Goal: Entertainment & Leisure: Consume media (video, audio)

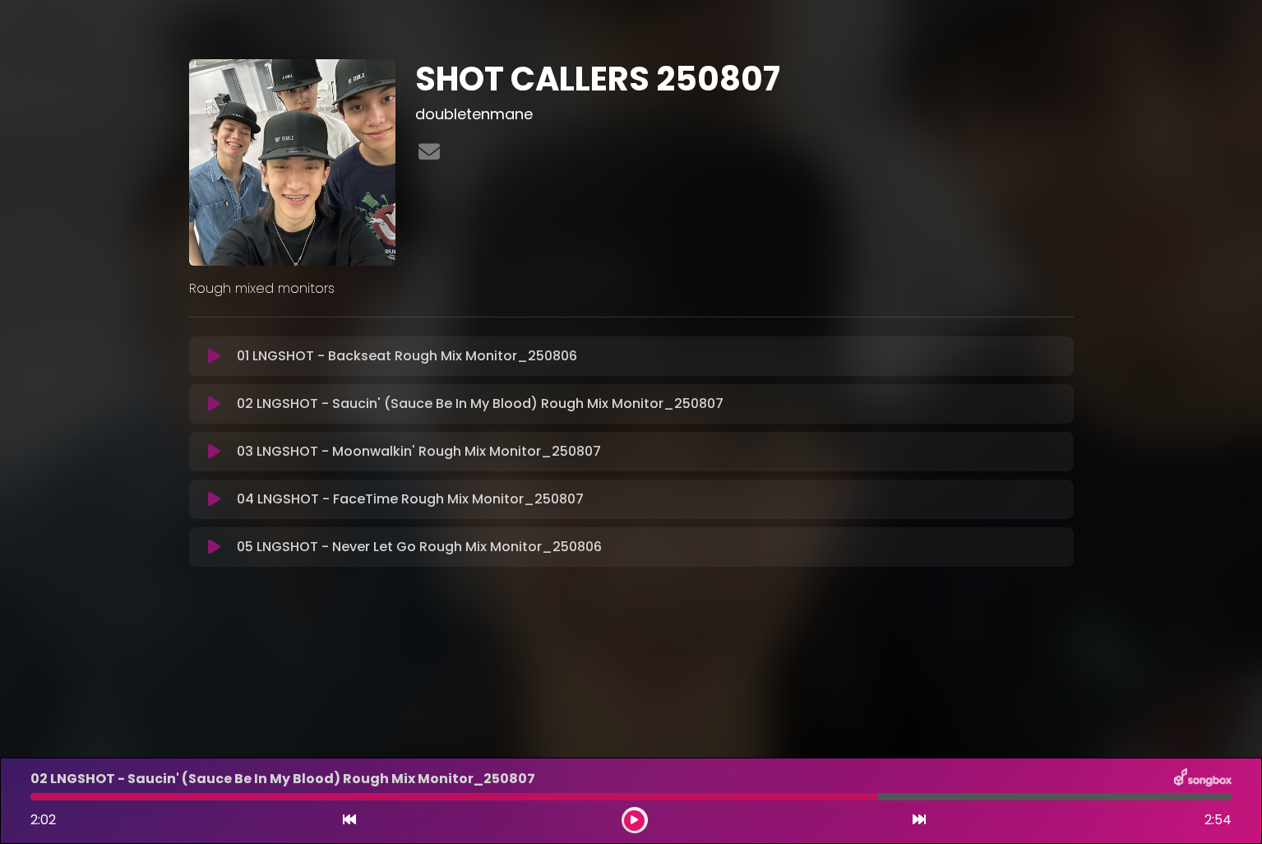
click at [211, 361] on icon at bounding box center [214, 356] width 12 height 16
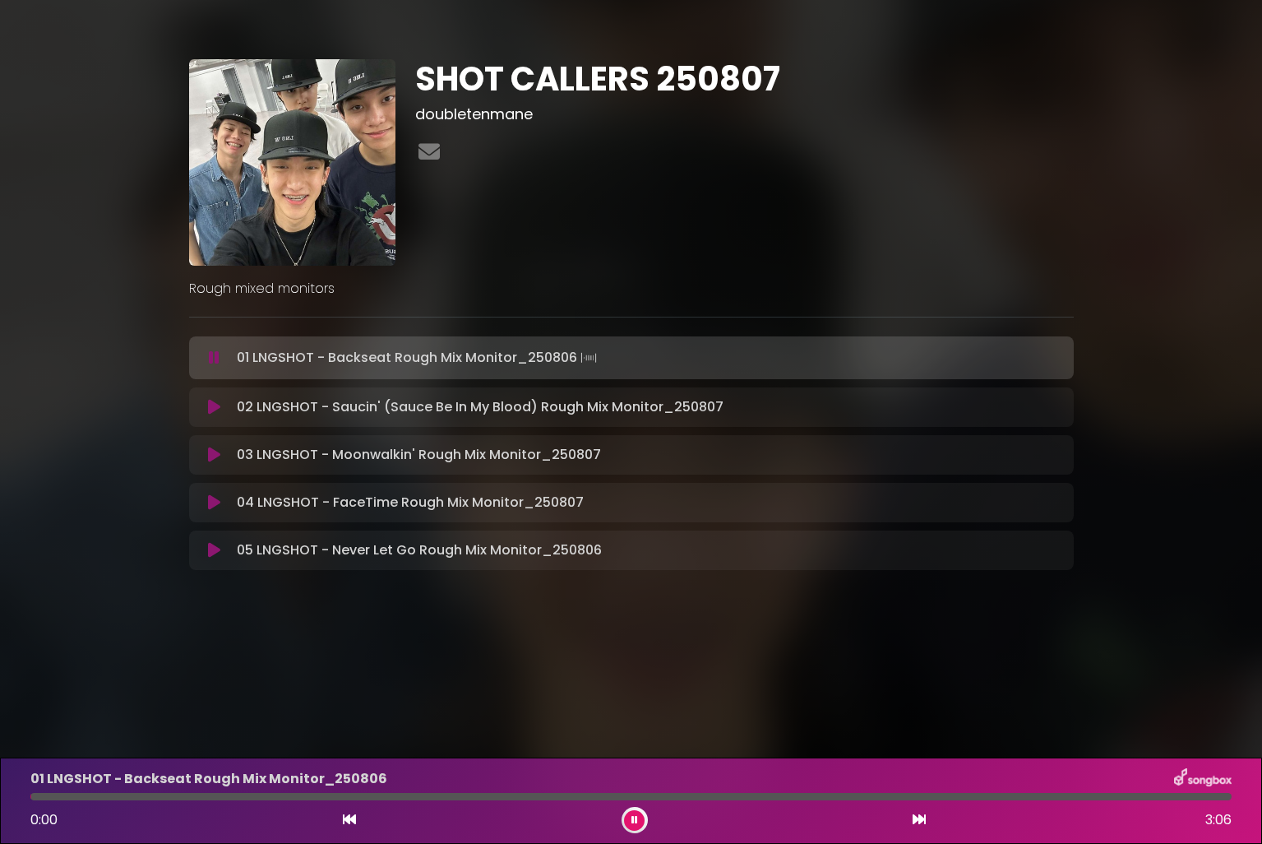
click at [211, 407] on icon at bounding box center [214, 407] width 12 height 16
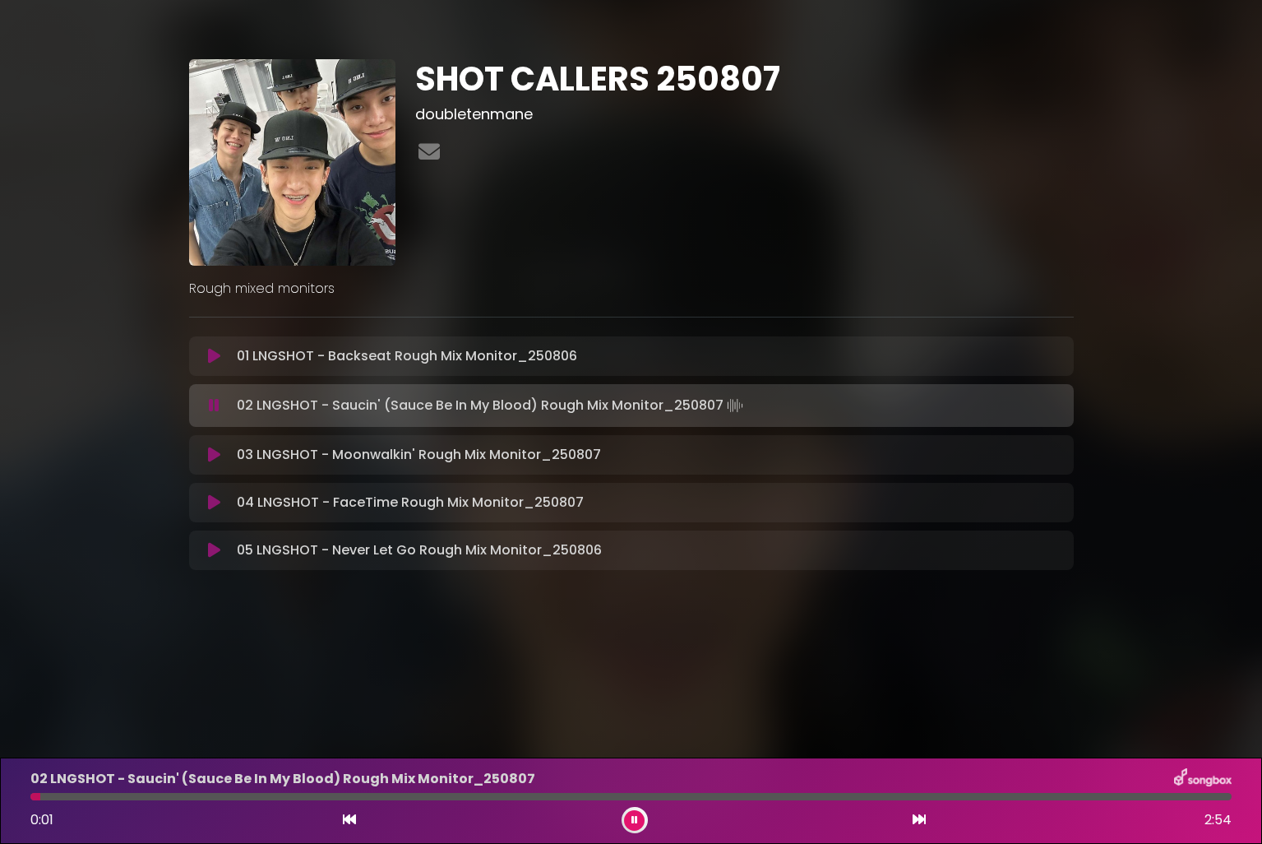
click at [645, 818] on div at bounding box center [635, 820] width 26 height 26
click at [219, 403] on icon at bounding box center [214, 405] width 11 height 16
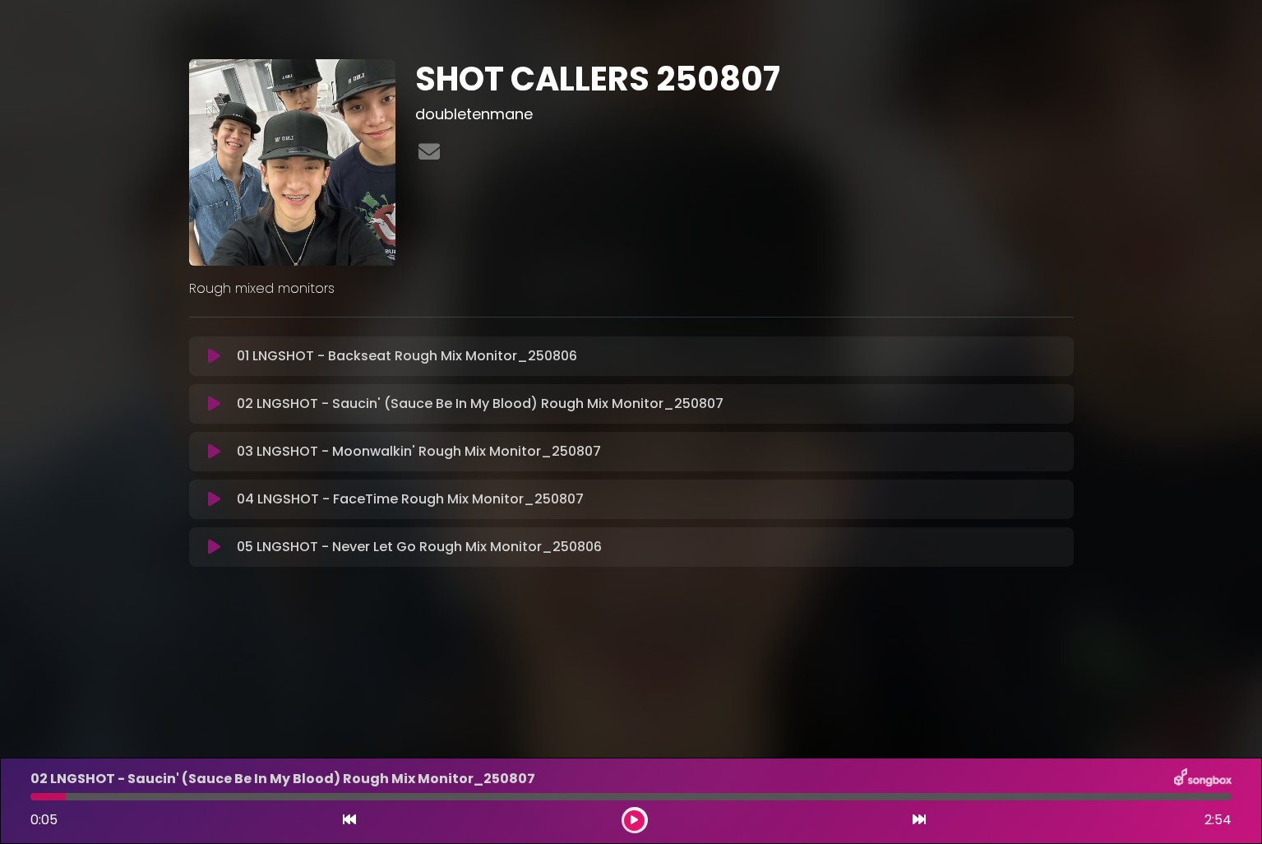
click at [346, 820] on icon at bounding box center [349, 818] width 13 height 13
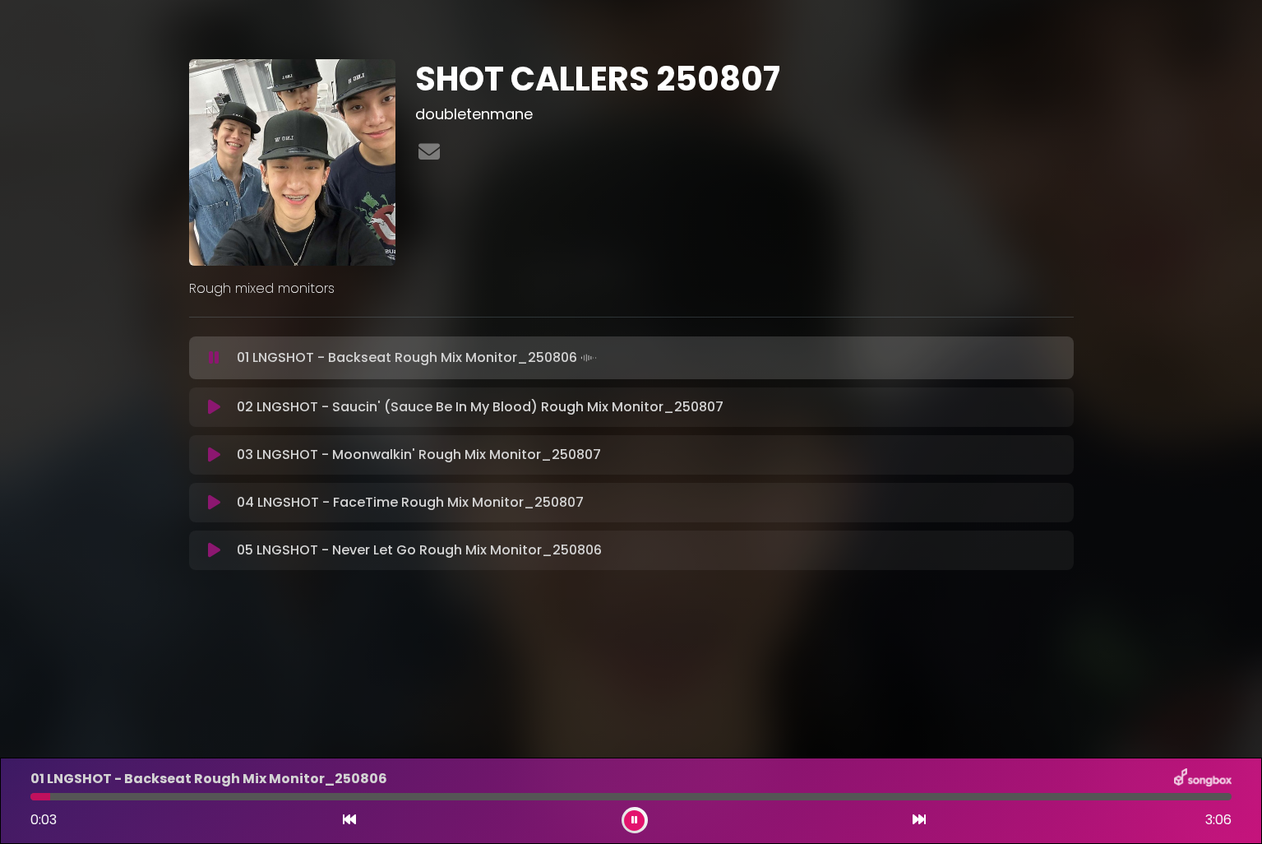
click at [342, 809] on button at bounding box center [349, 819] width 15 height 21
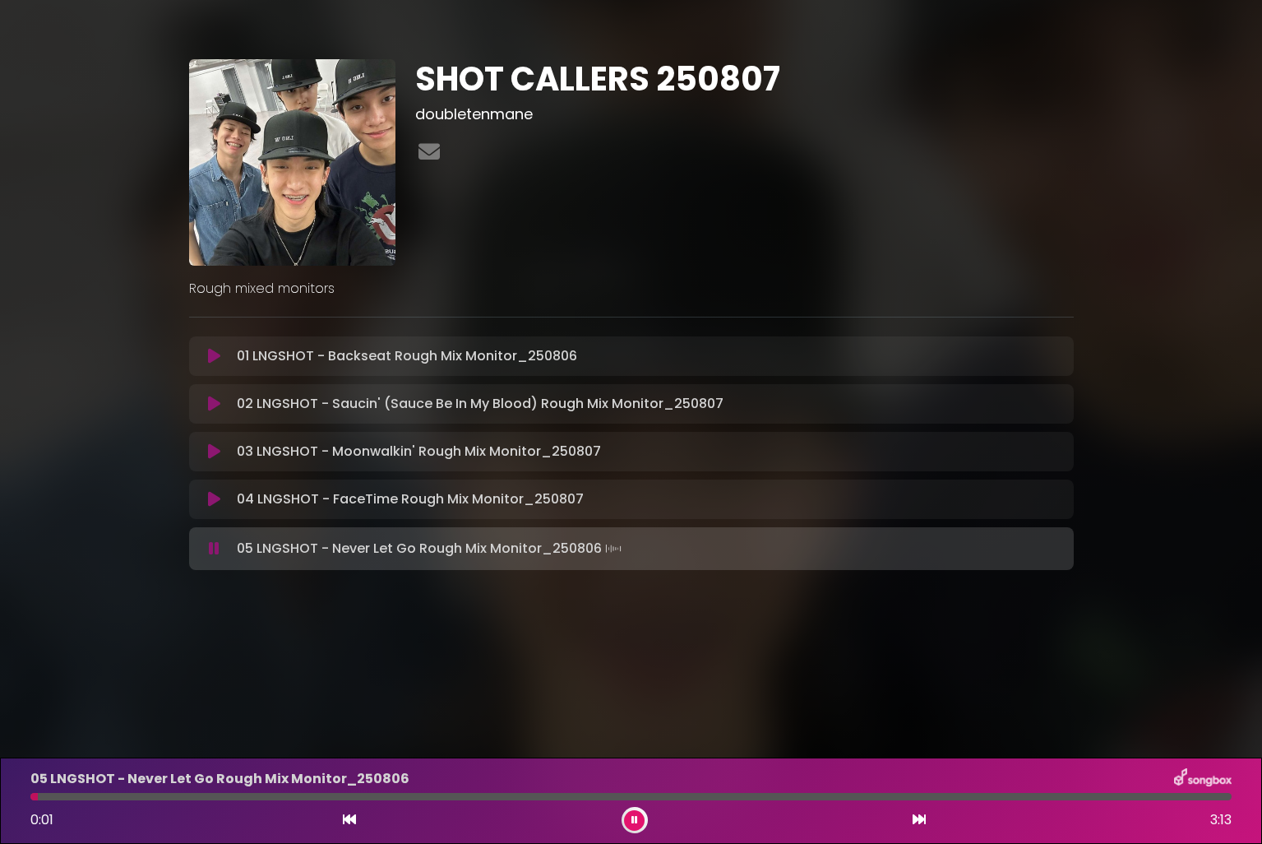
click at [342, 809] on button at bounding box center [349, 819] width 15 height 21
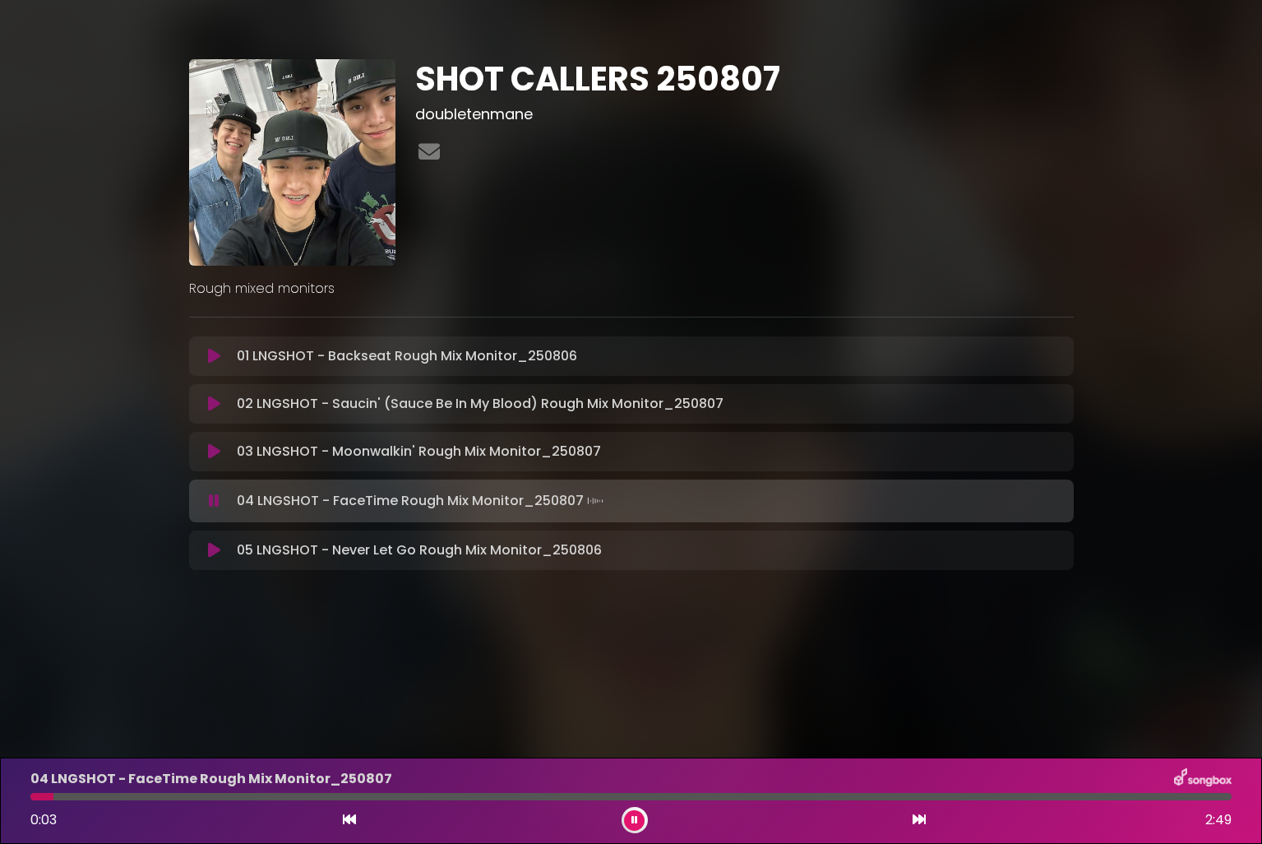
click at [210, 409] on icon at bounding box center [214, 403] width 12 height 16
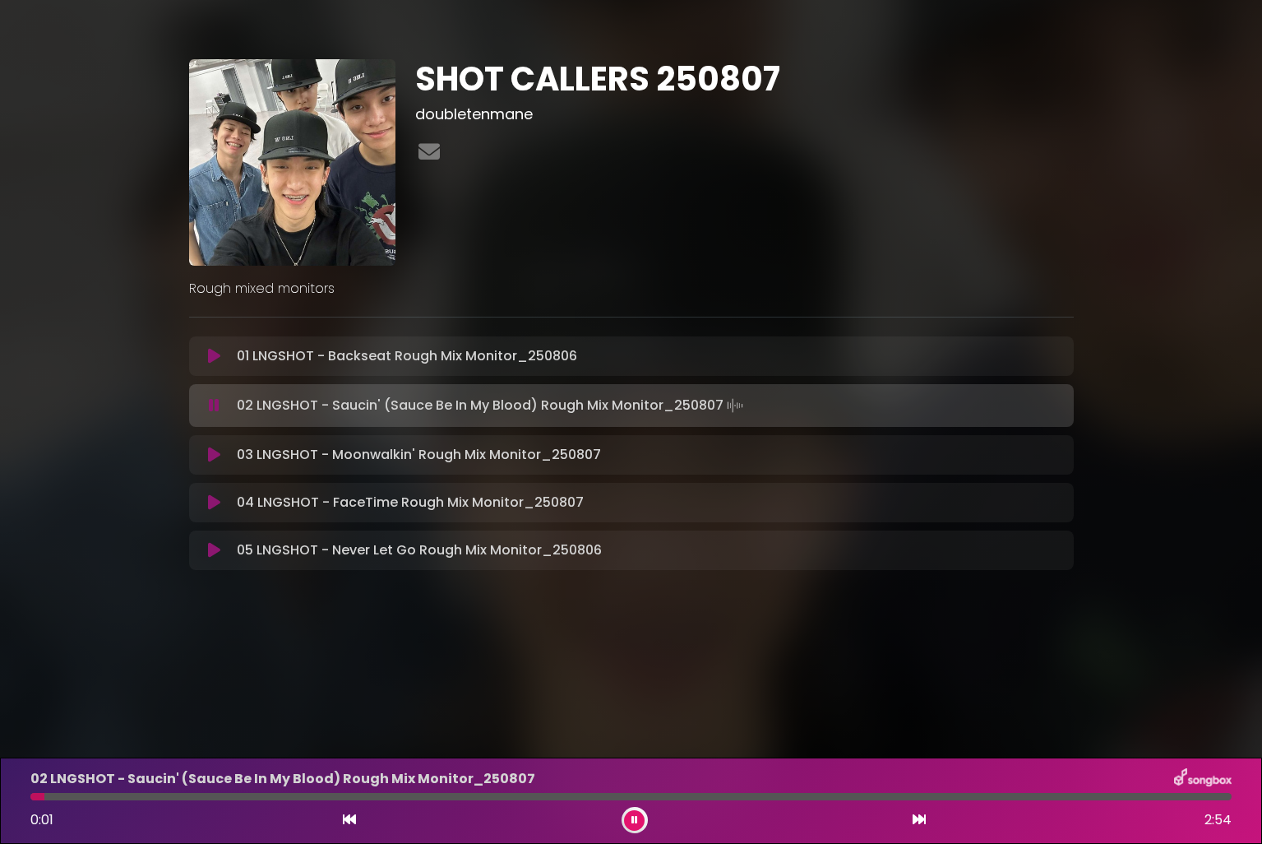
click at [636, 815] on icon at bounding box center [634, 820] width 7 height 11
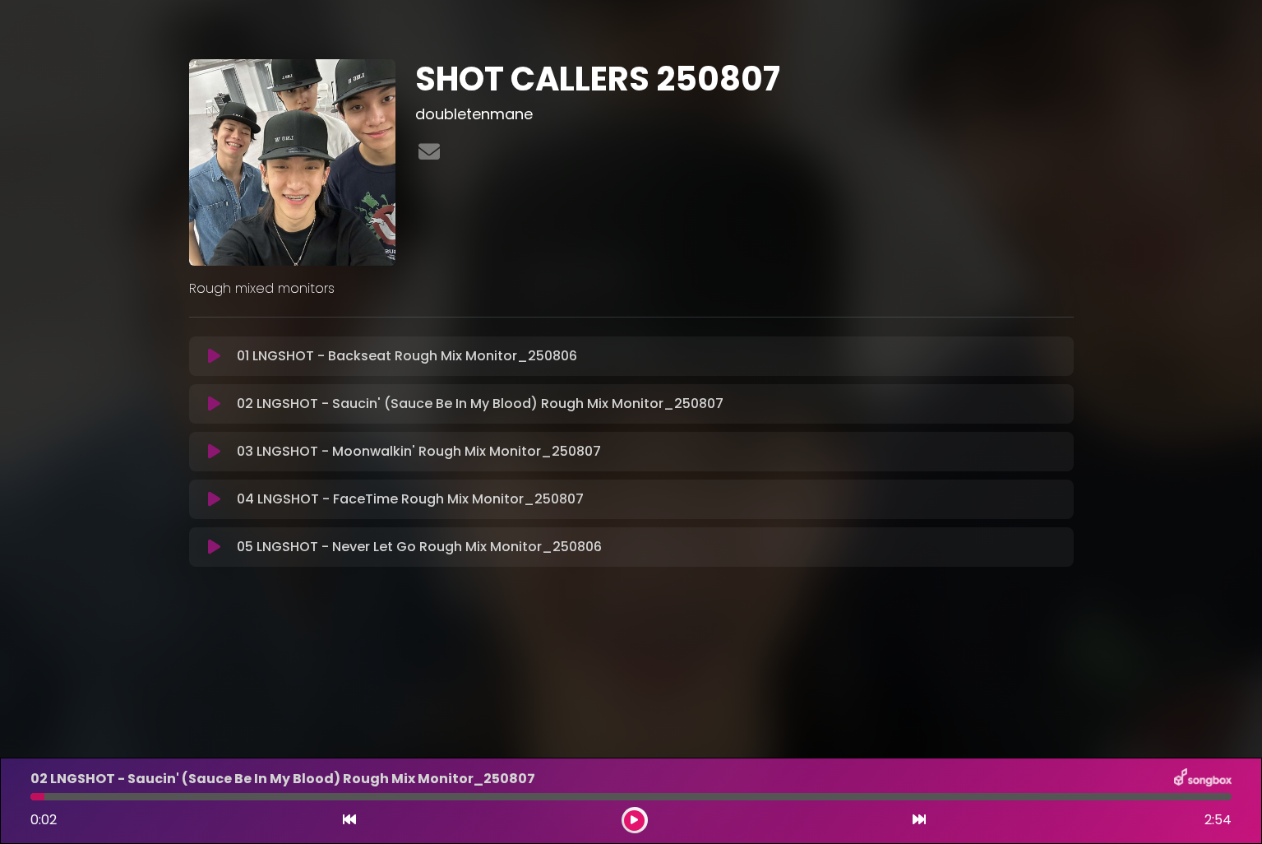
click at [344, 821] on icon at bounding box center [349, 818] width 13 height 13
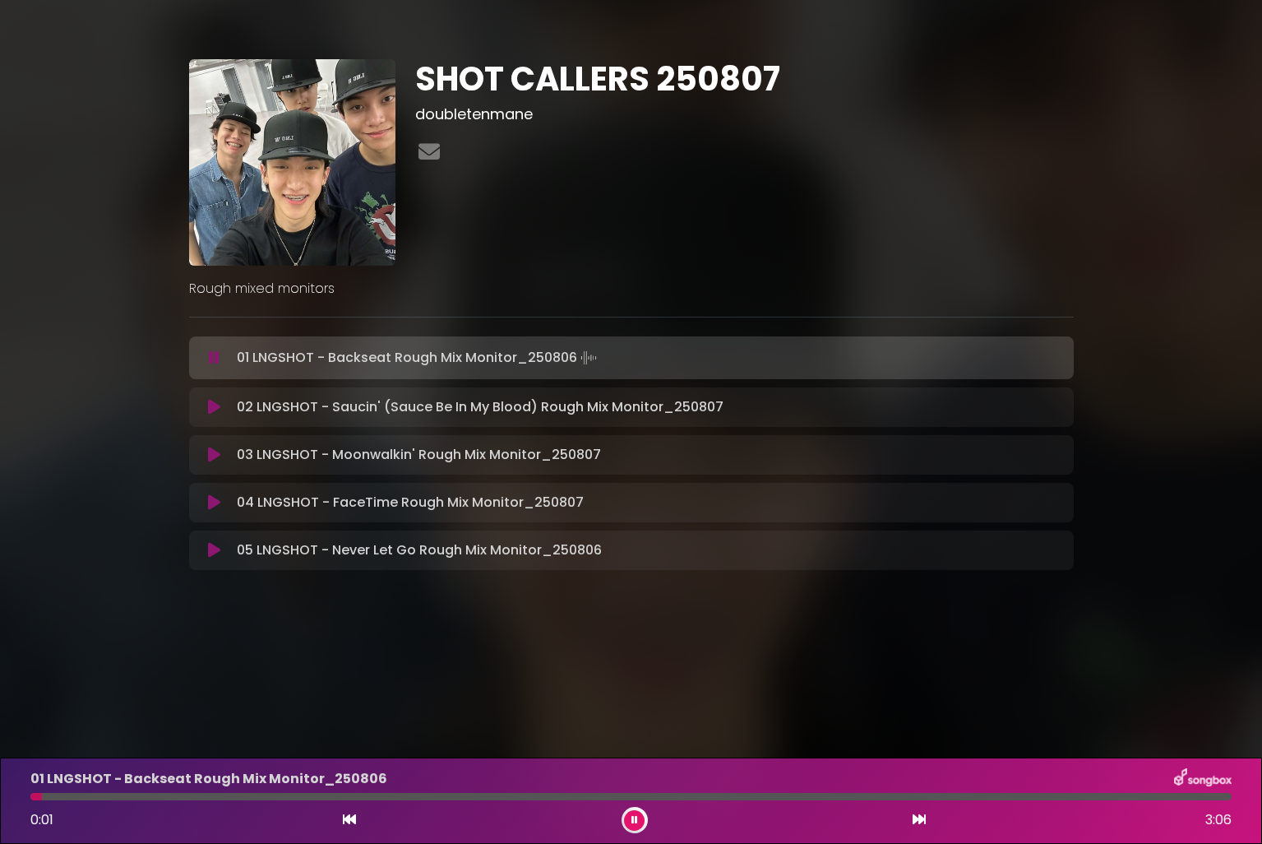
click at [208, 408] on icon at bounding box center [214, 407] width 12 height 16
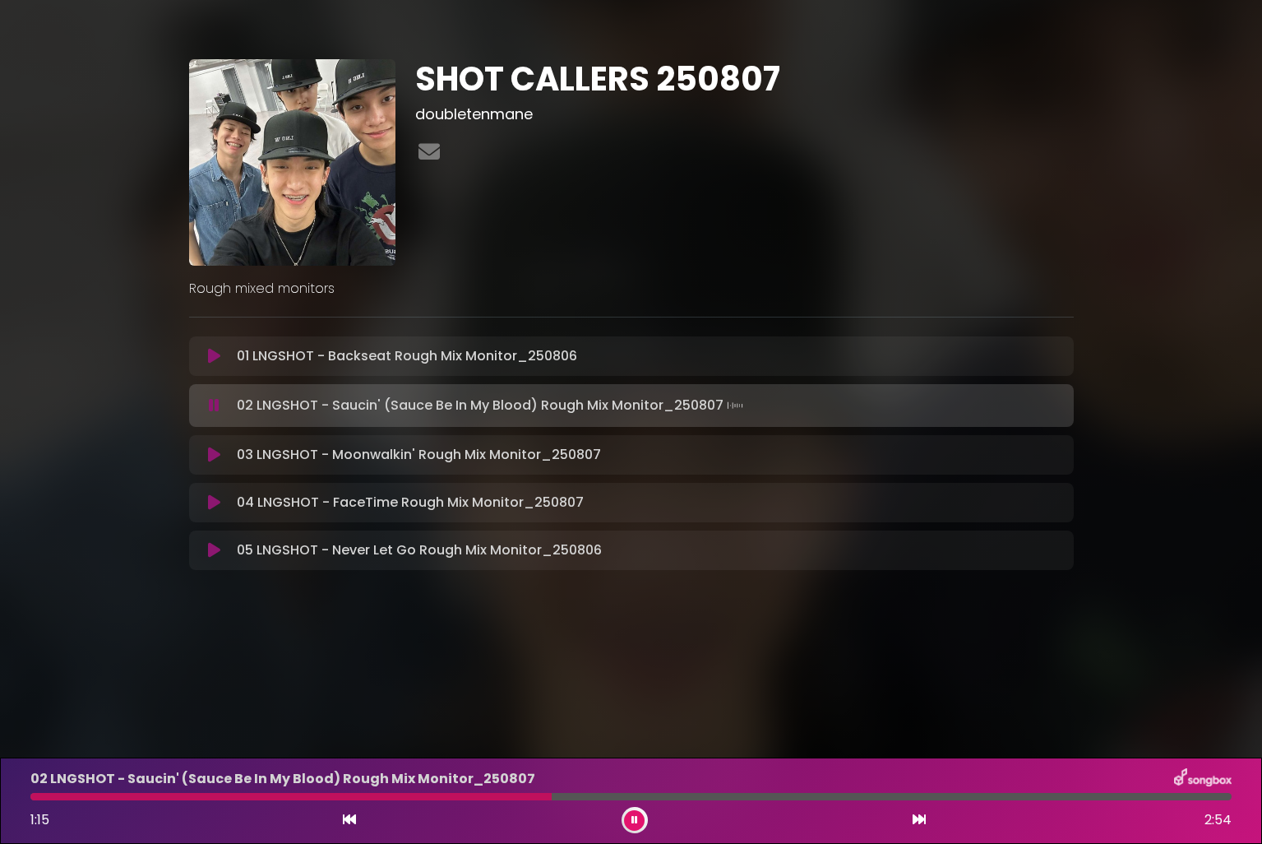
click at [211, 407] on icon at bounding box center [214, 405] width 11 height 16
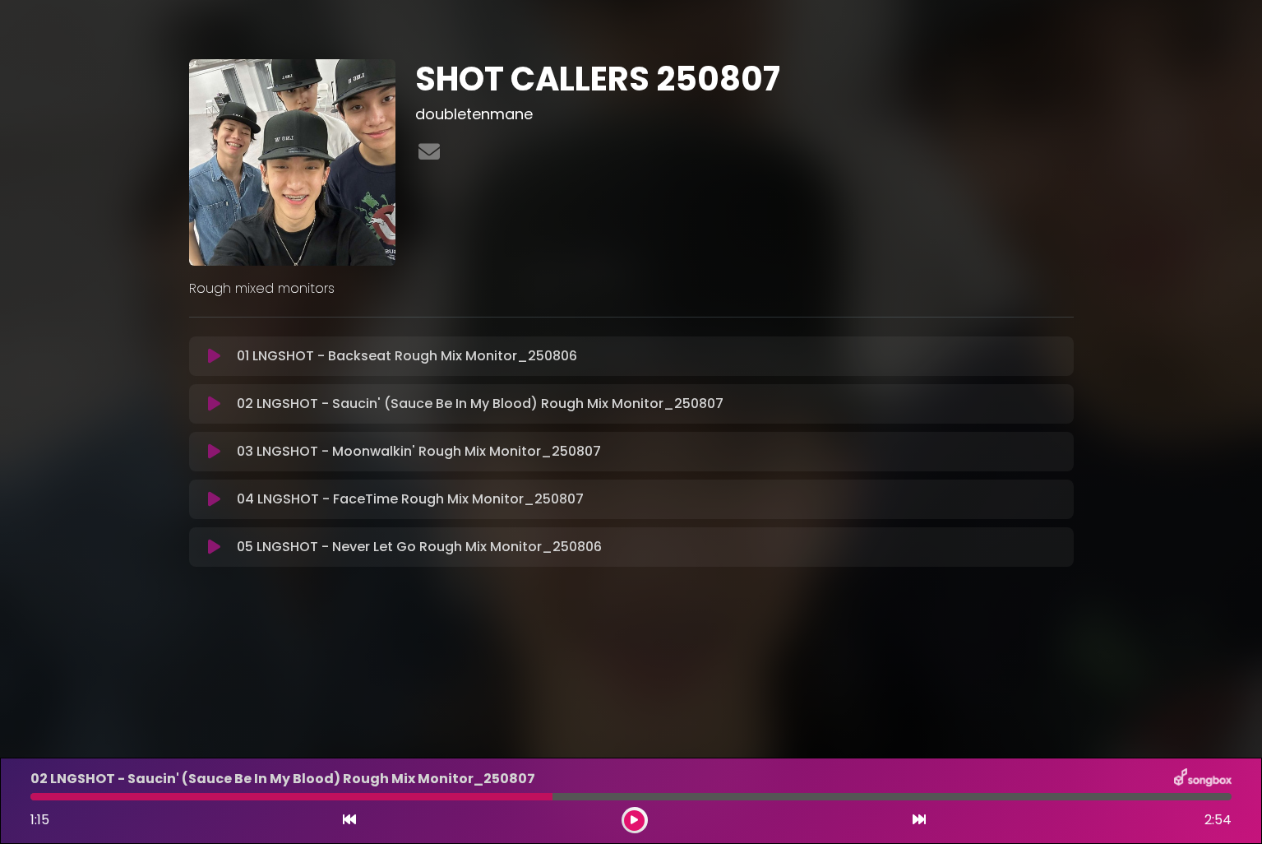
click at [213, 448] on icon at bounding box center [214, 451] width 12 height 16
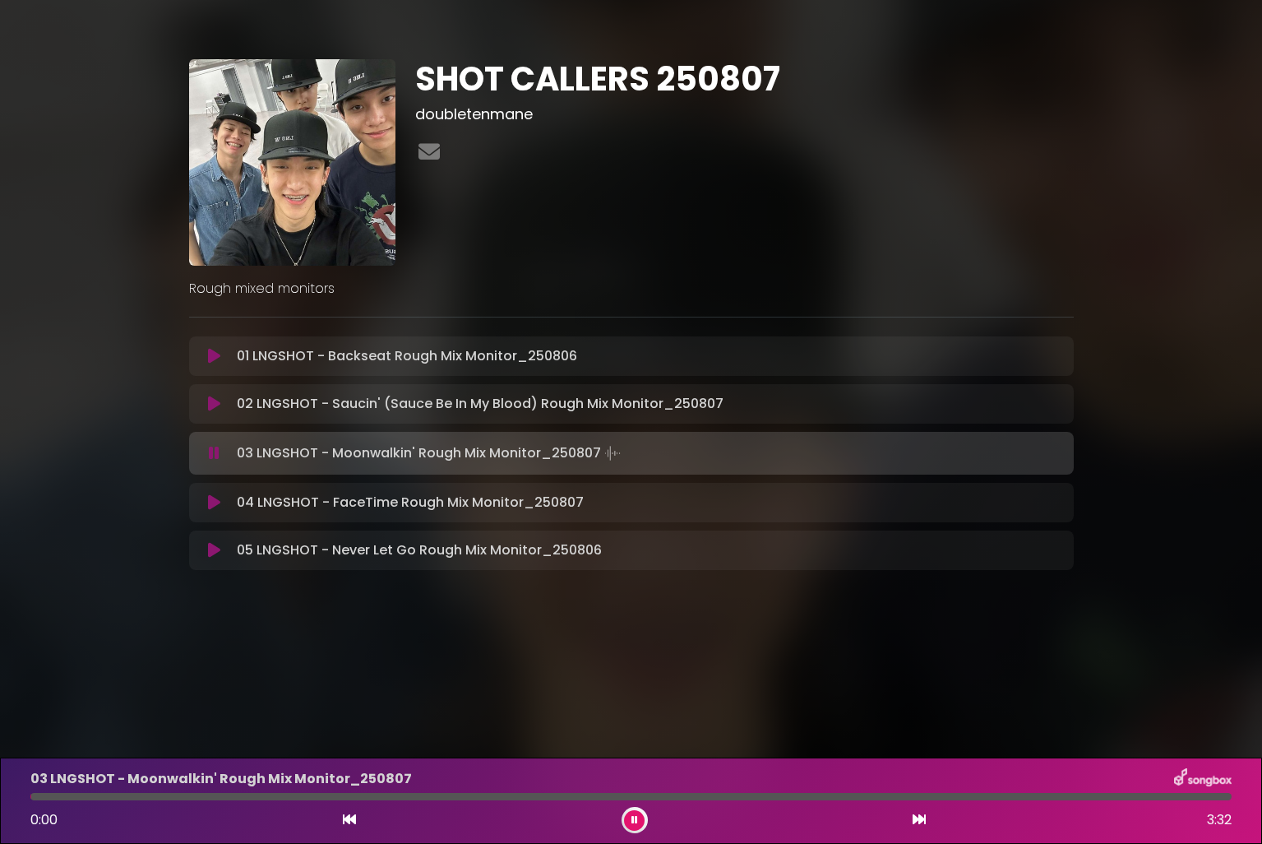
click at [222, 407] on button at bounding box center [215, 403] width 32 height 16
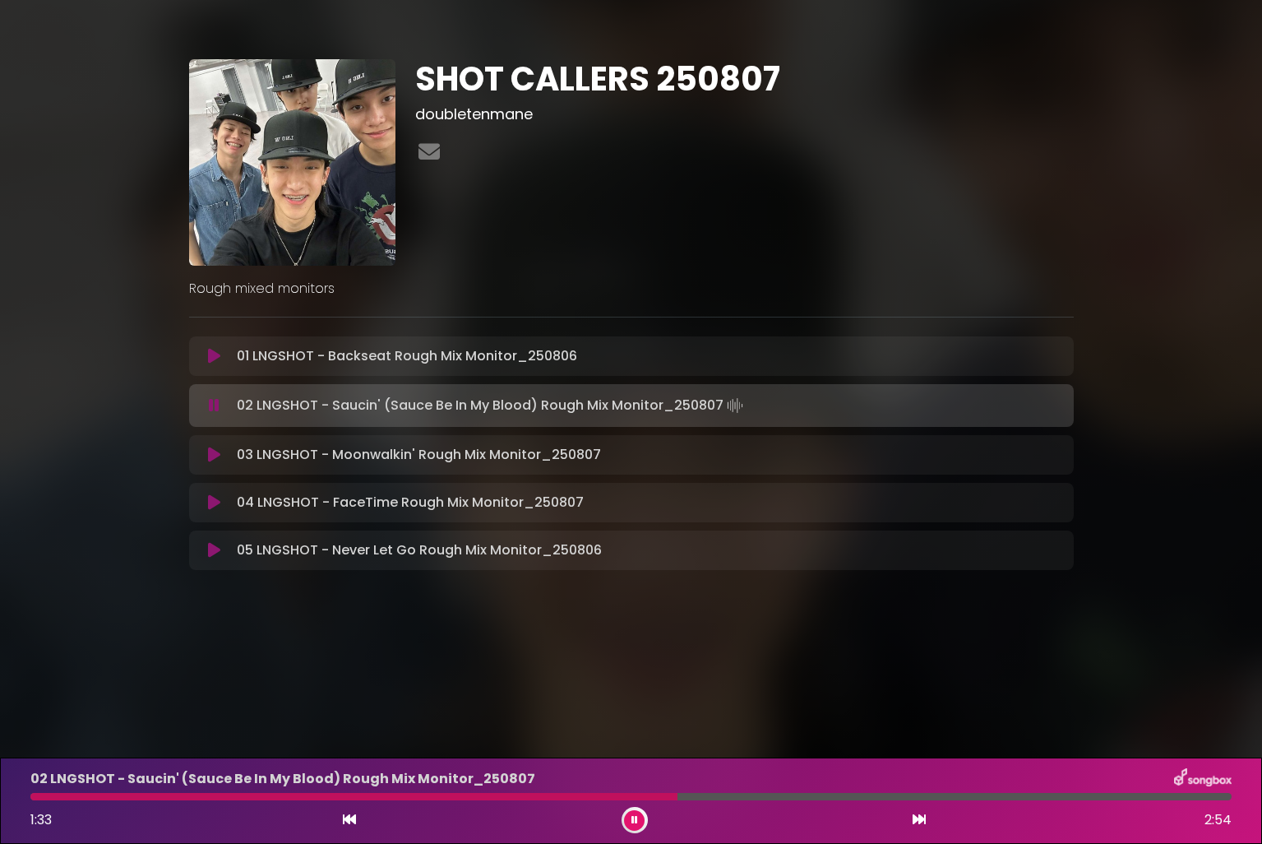
click at [627, 819] on button at bounding box center [634, 820] width 21 height 21
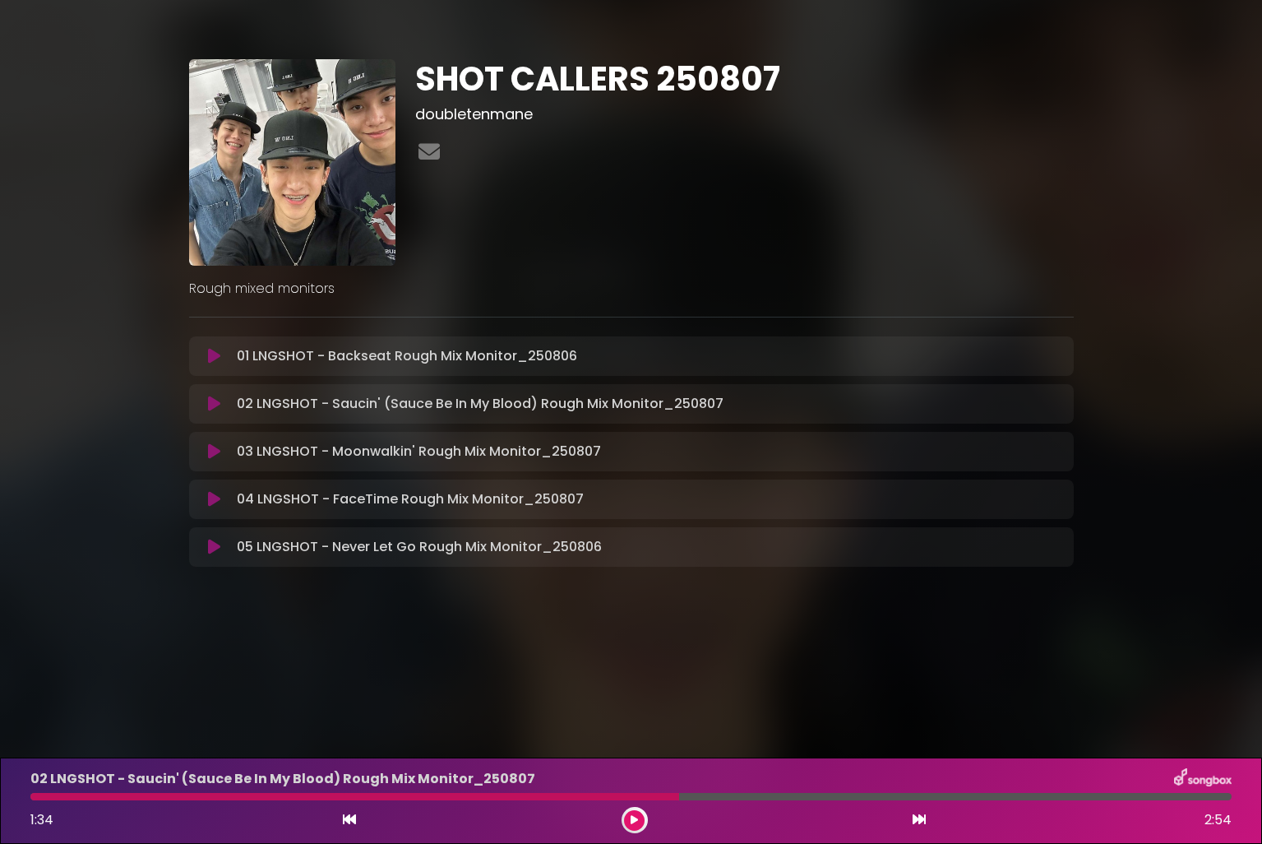
click at [34, 799] on div at bounding box center [354, 796] width 649 height 7
click at [208, 406] on icon at bounding box center [214, 403] width 12 height 16
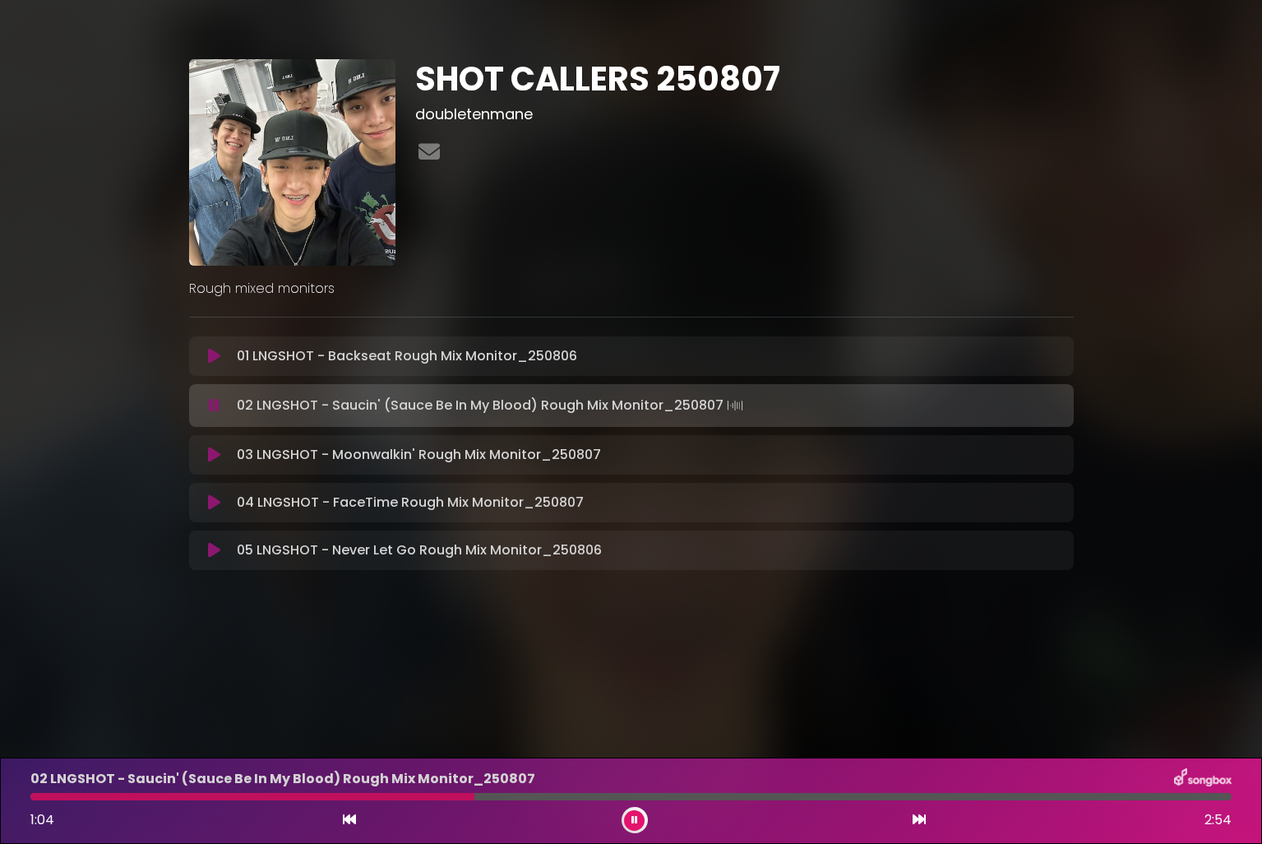
click at [199, 397] on button at bounding box center [215, 405] width 32 height 16
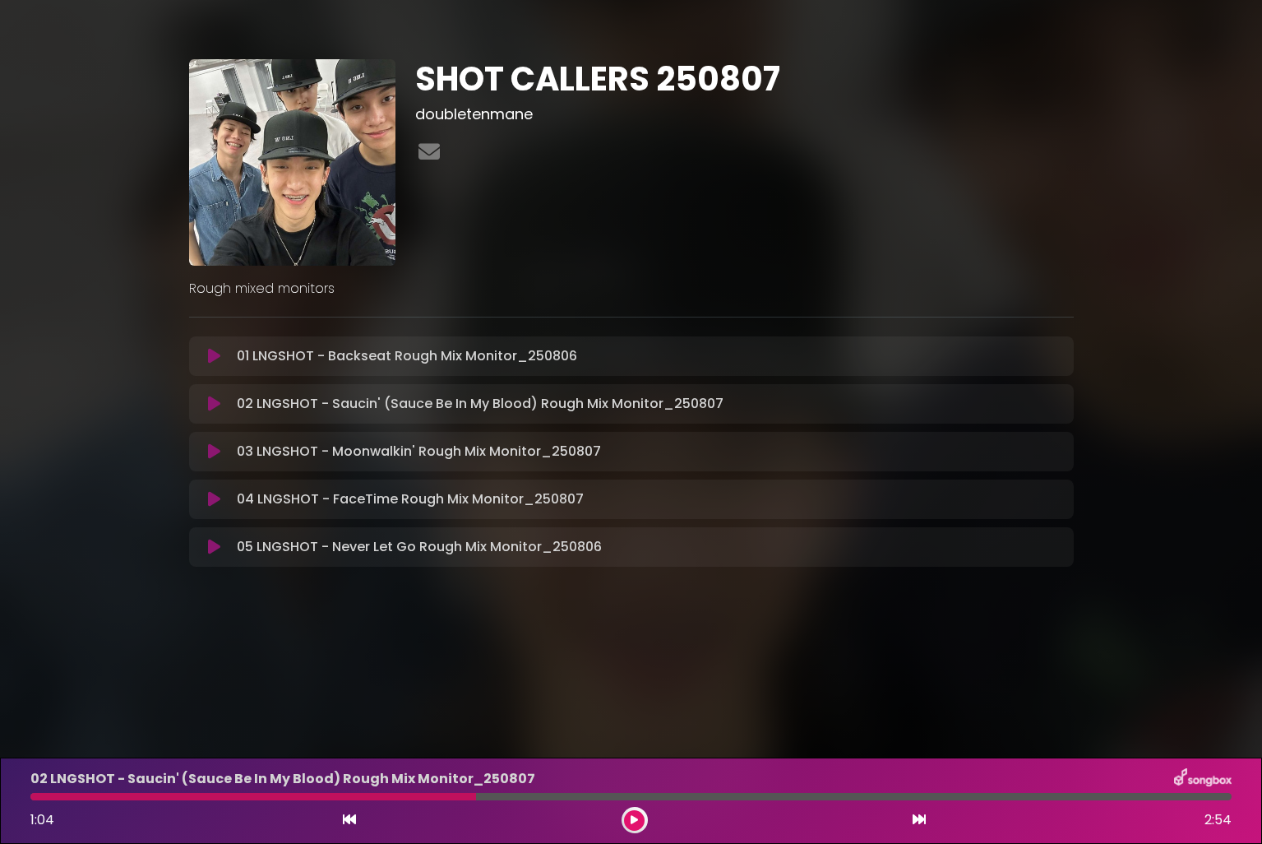
click at [219, 405] on icon at bounding box center [214, 403] width 12 height 16
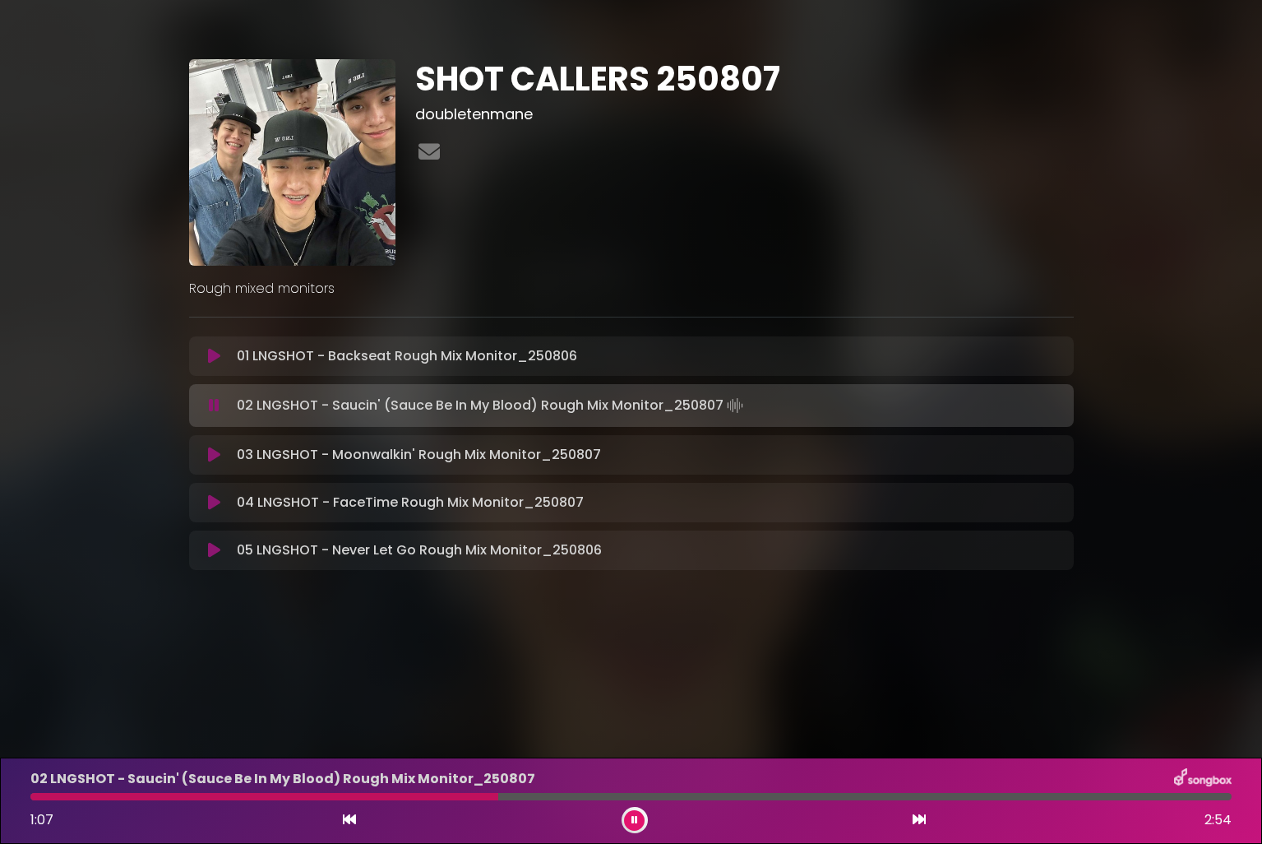
click at [212, 463] on div "03 LNGSHOT - Moonwalkin' Rough Mix Monitor_250807 Loading Track..." at bounding box center [631, 455] width 865 height 20
click at [215, 460] on icon at bounding box center [214, 454] width 12 height 16
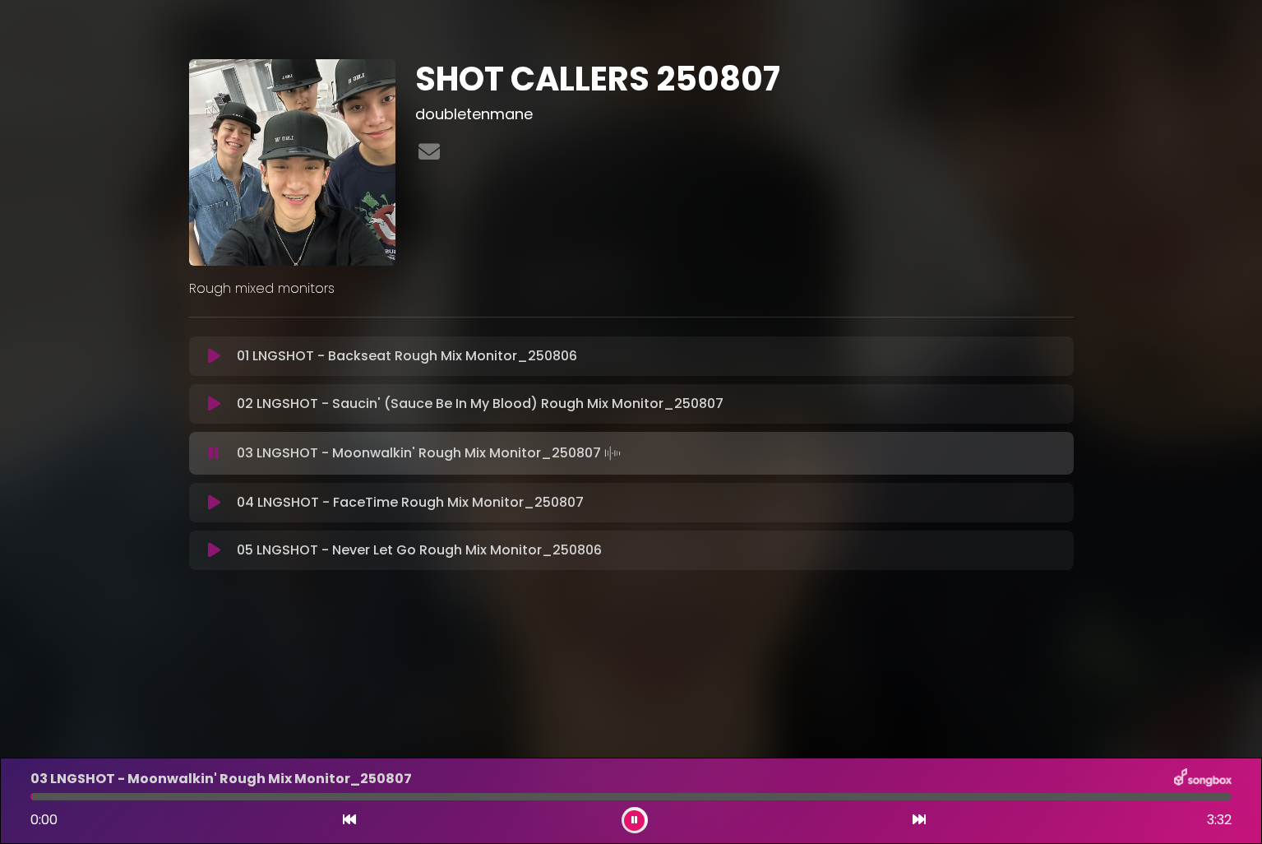
click at [212, 409] on icon at bounding box center [214, 403] width 12 height 16
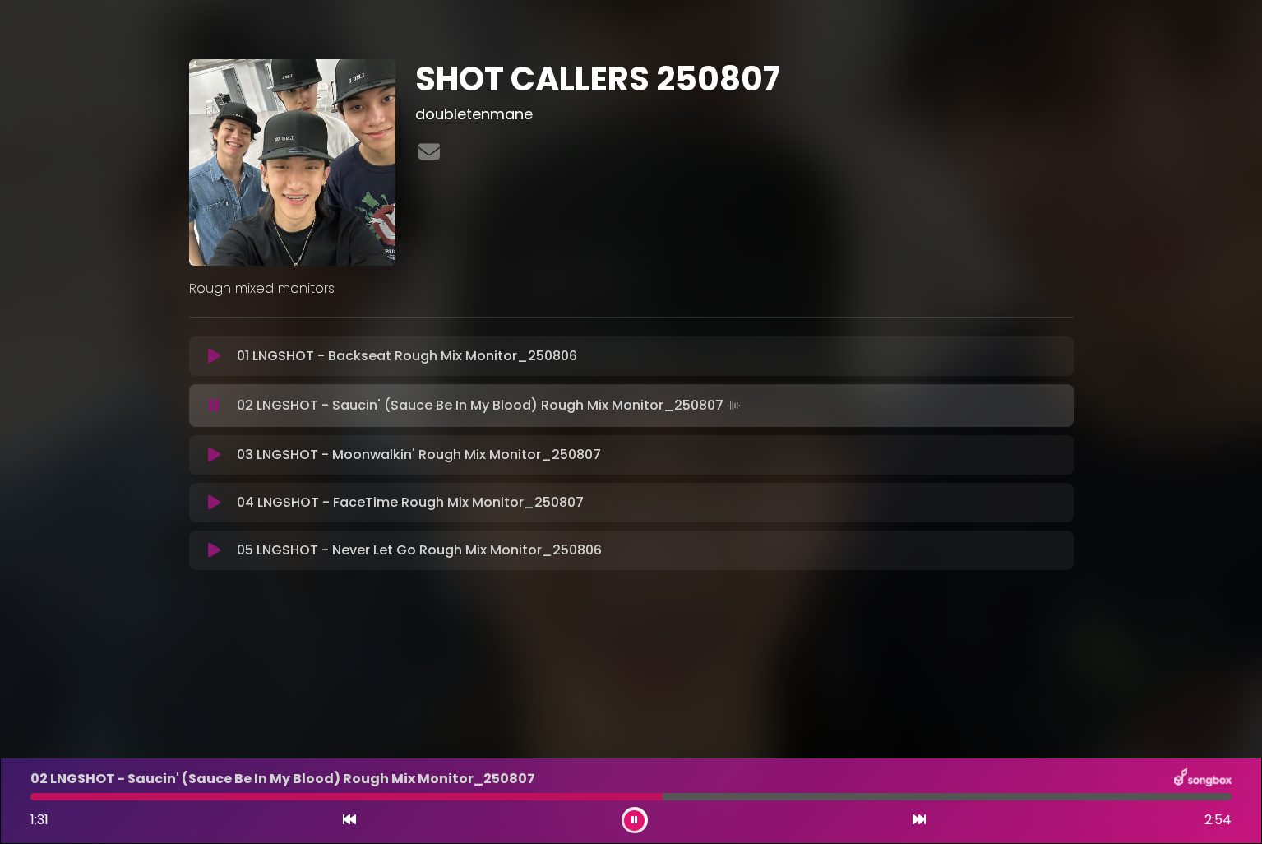
click at [626, 821] on button at bounding box center [634, 820] width 21 height 21
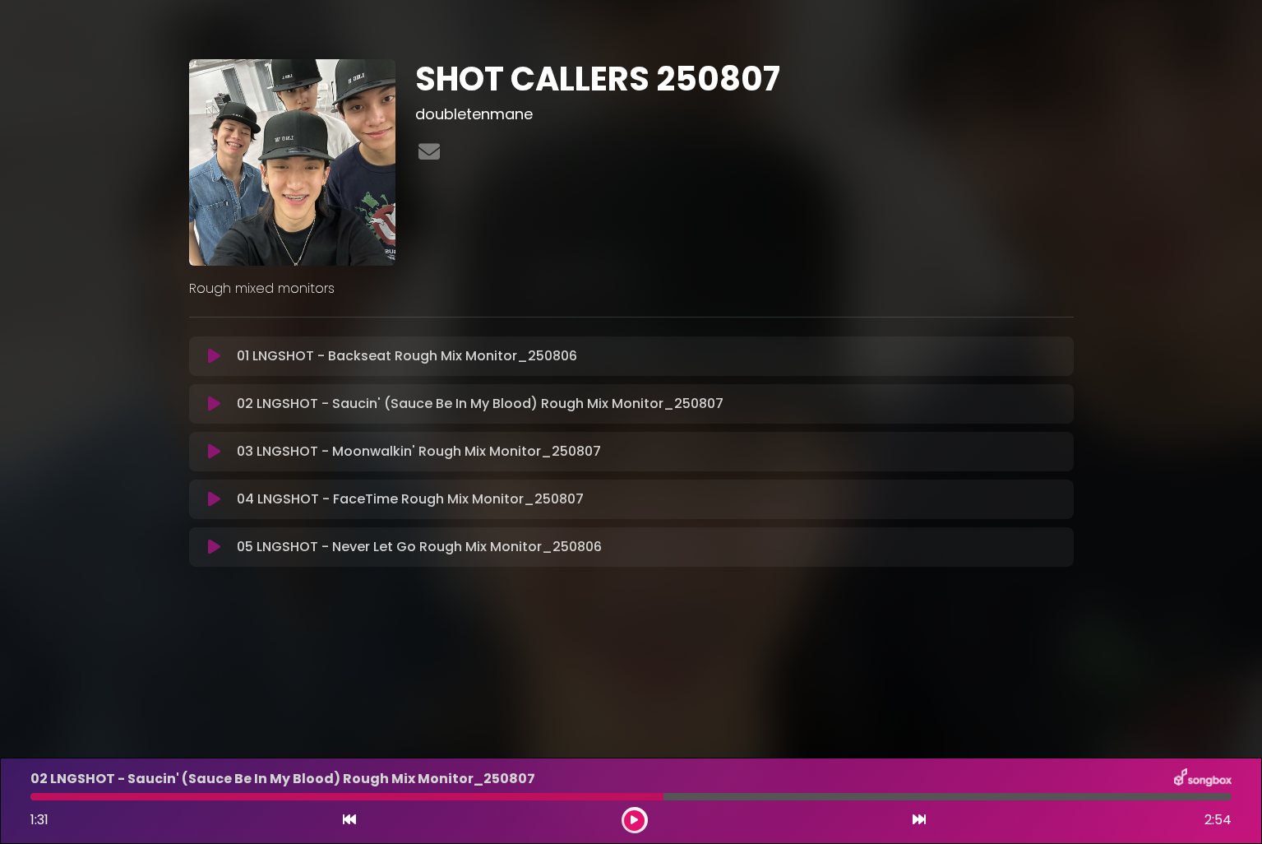
click at [219, 405] on icon at bounding box center [214, 403] width 12 height 16
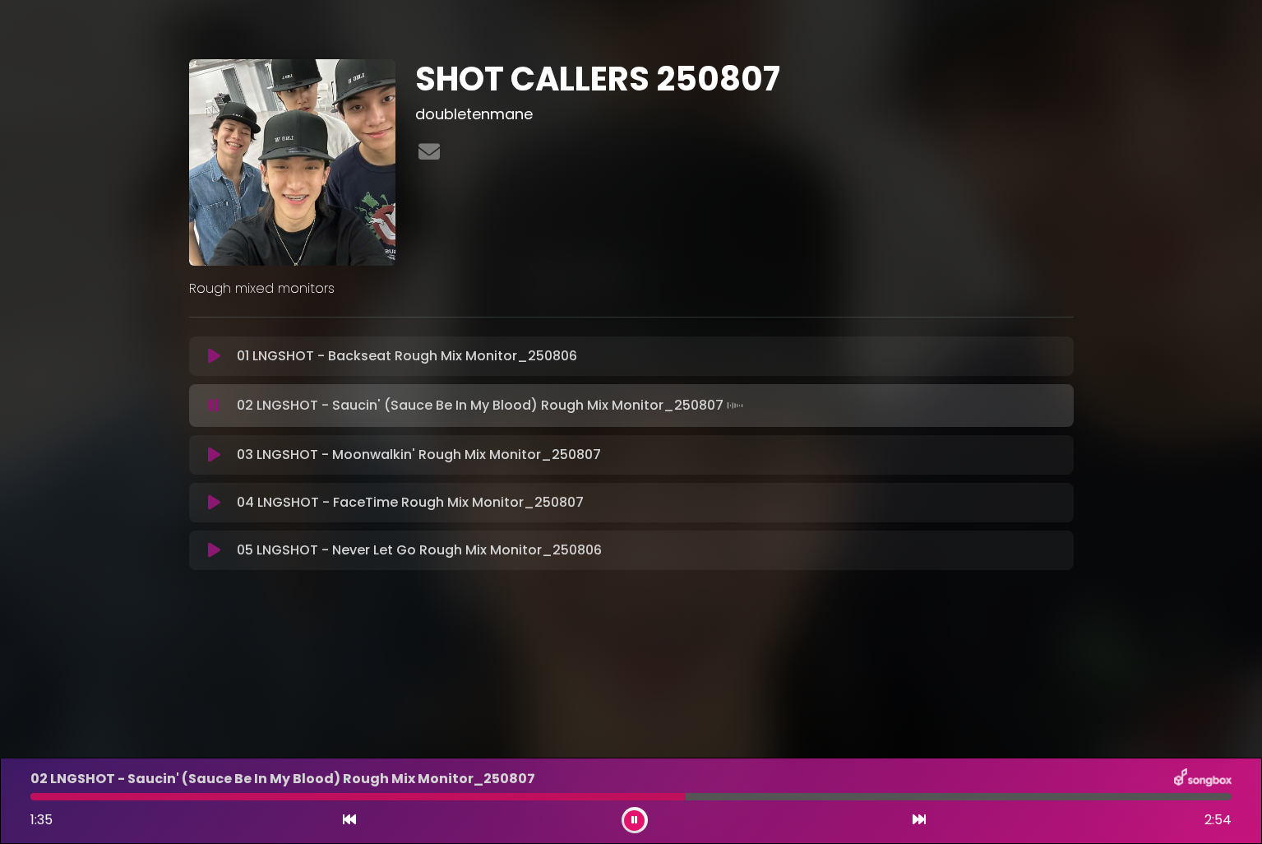
click at [342, 818] on button at bounding box center [349, 819] width 15 height 21
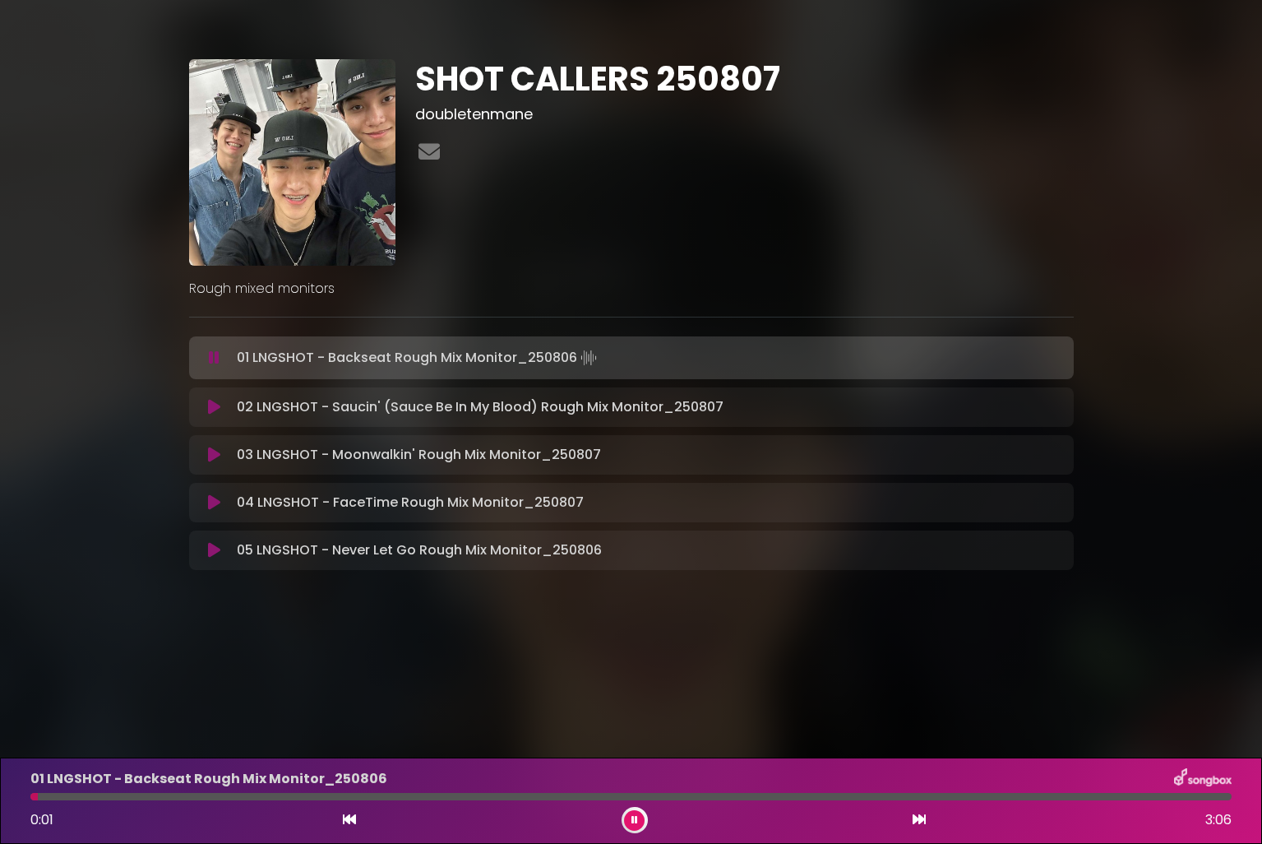
click at [213, 404] on icon at bounding box center [214, 407] width 12 height 16
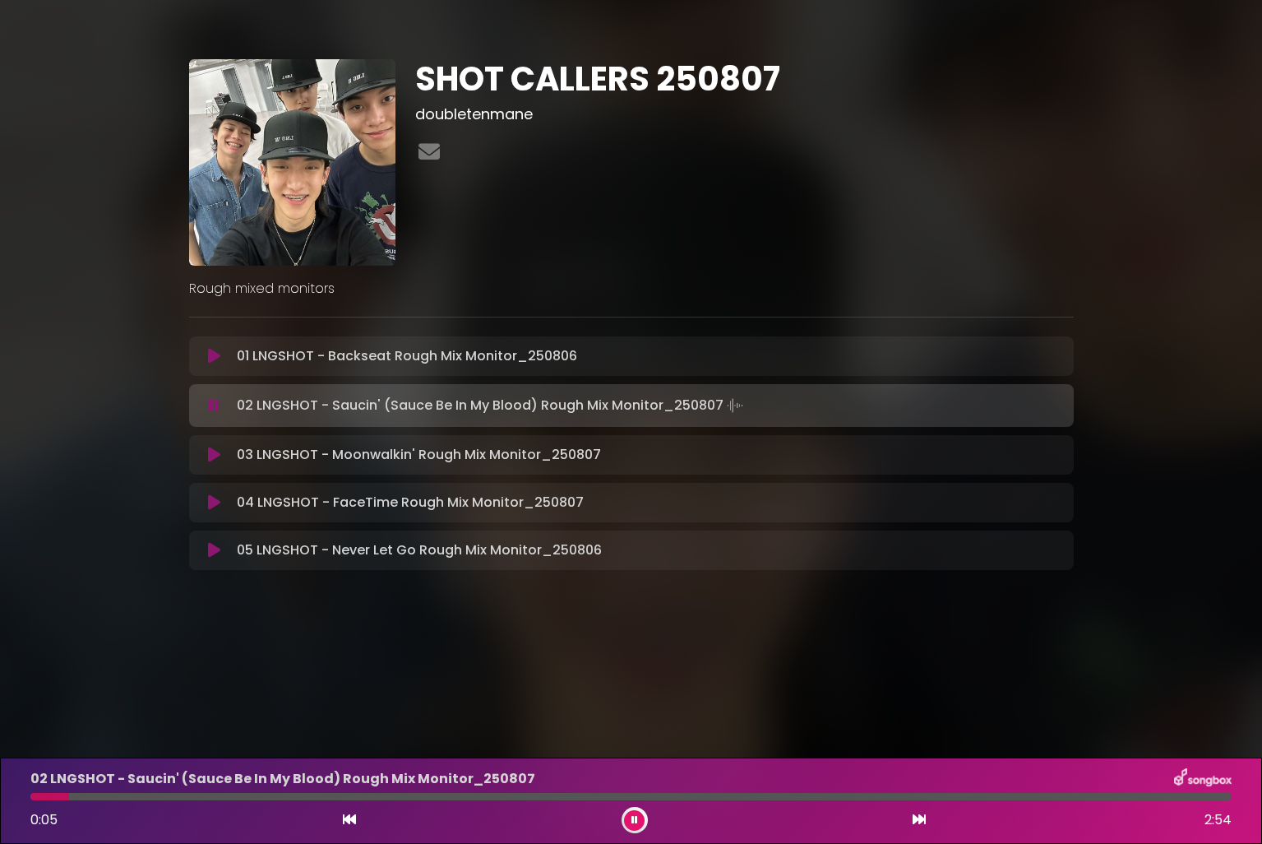
click at [206, 448] on button at bounding box center [215, 454] width 32 height 16
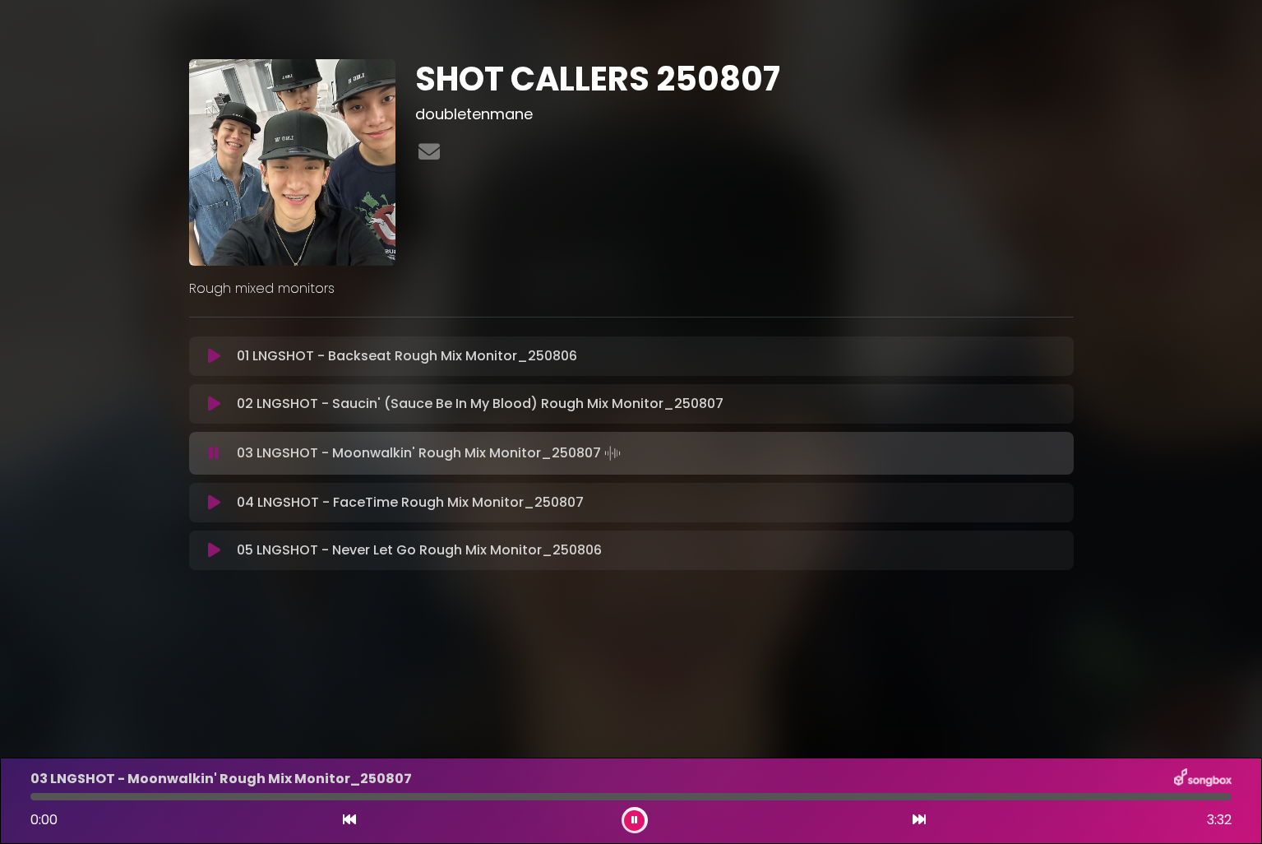
click at [210, 411] on div "02 LNGSHOT - Saucin' (Sauce Be In My Blood) Rough Mix Monitor_250807 Loading Tr…" at bounding box center [631, 404] width 865 height 20
click at [210, 411] on icon at bounding box center [214, 403] width 12 height 16
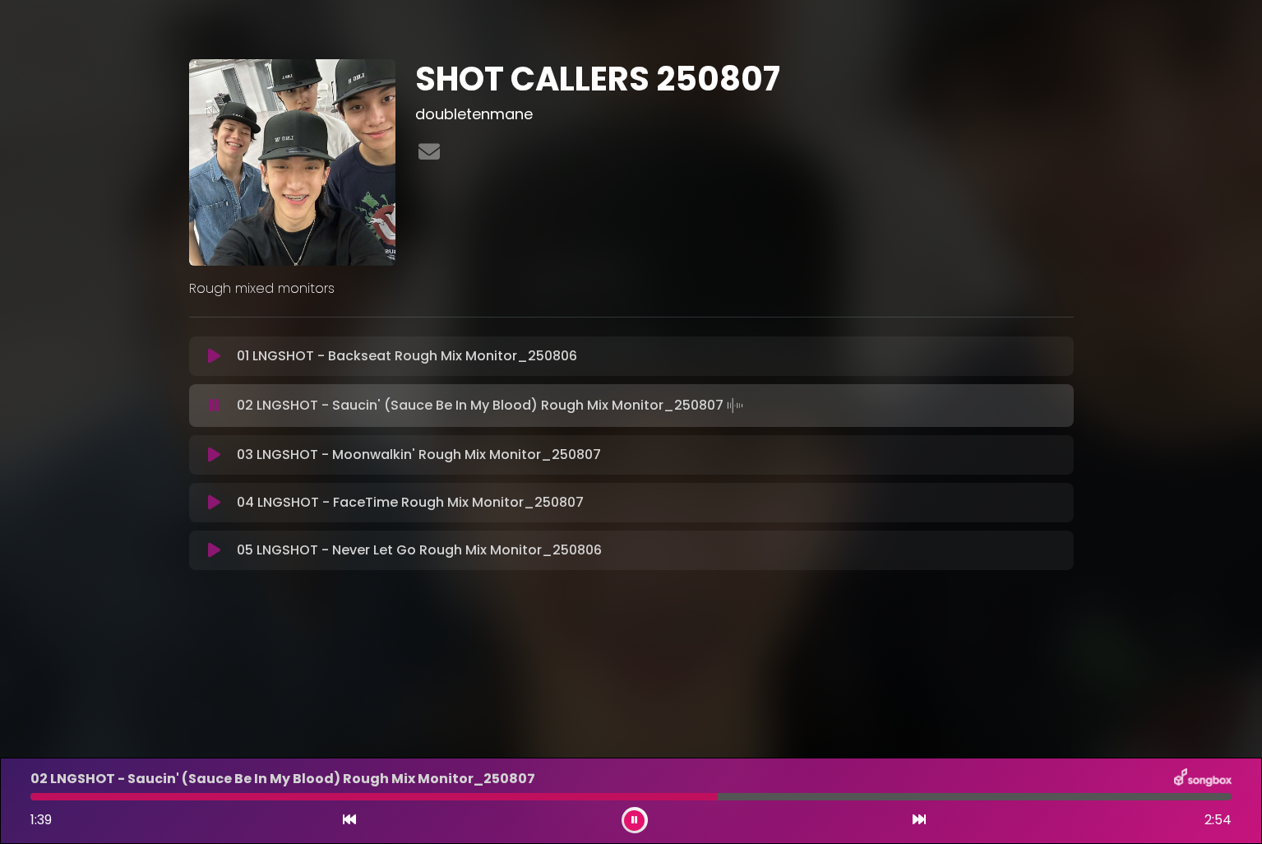
click at [210, 412] on icon at bounding box center [214, 405] width 11 height 16
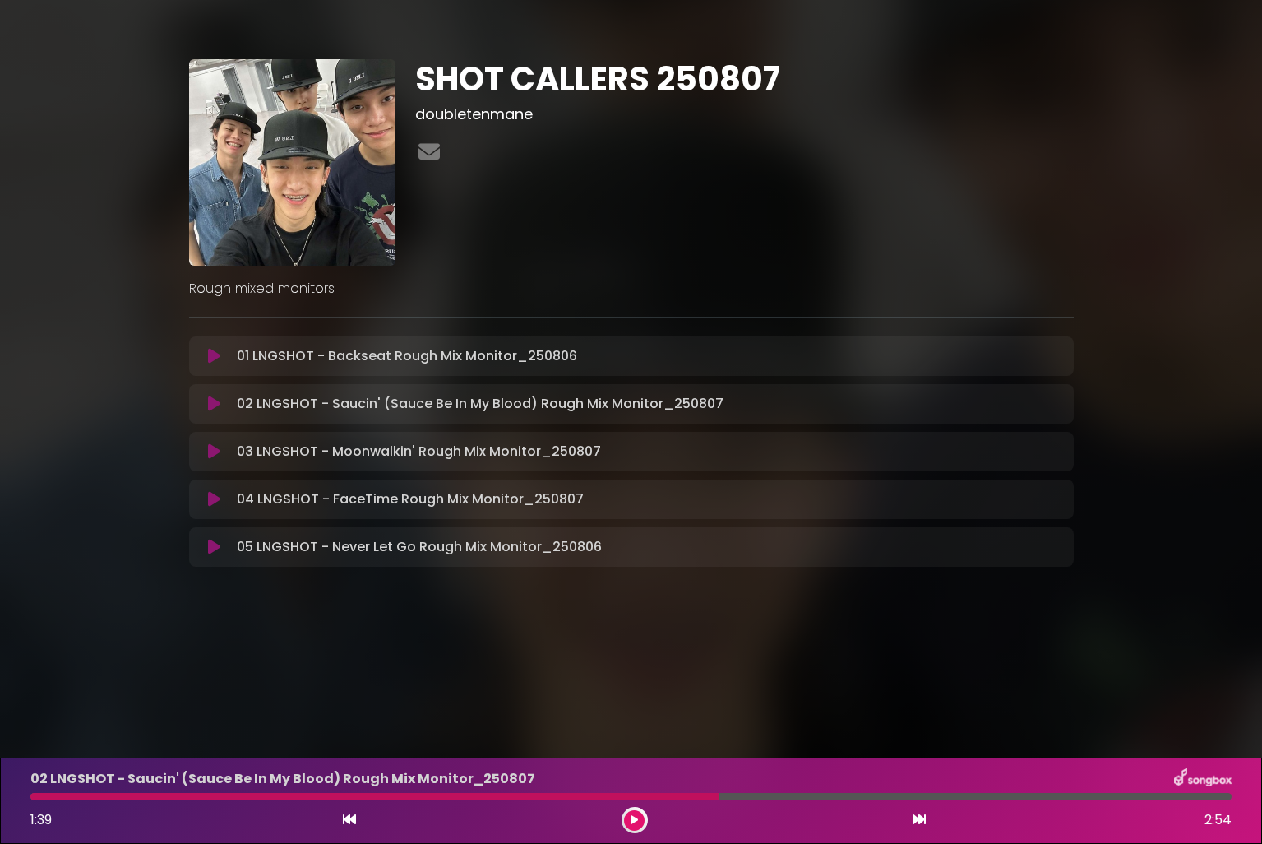
click at [214, 451] on icon at bounding box center [214, 451] width 12 height 16
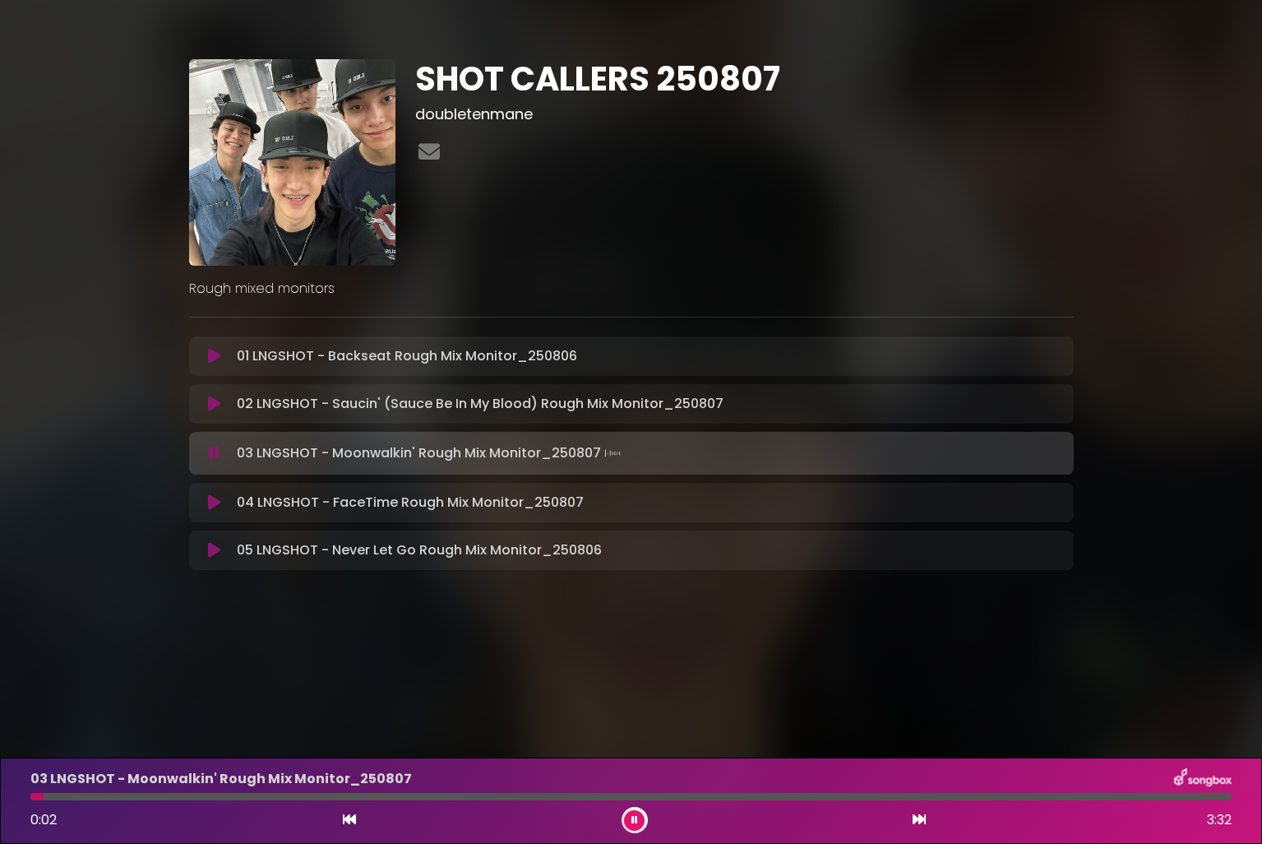
click at [220, 404] on button at bounding box center [215, 403] width 32 height 16
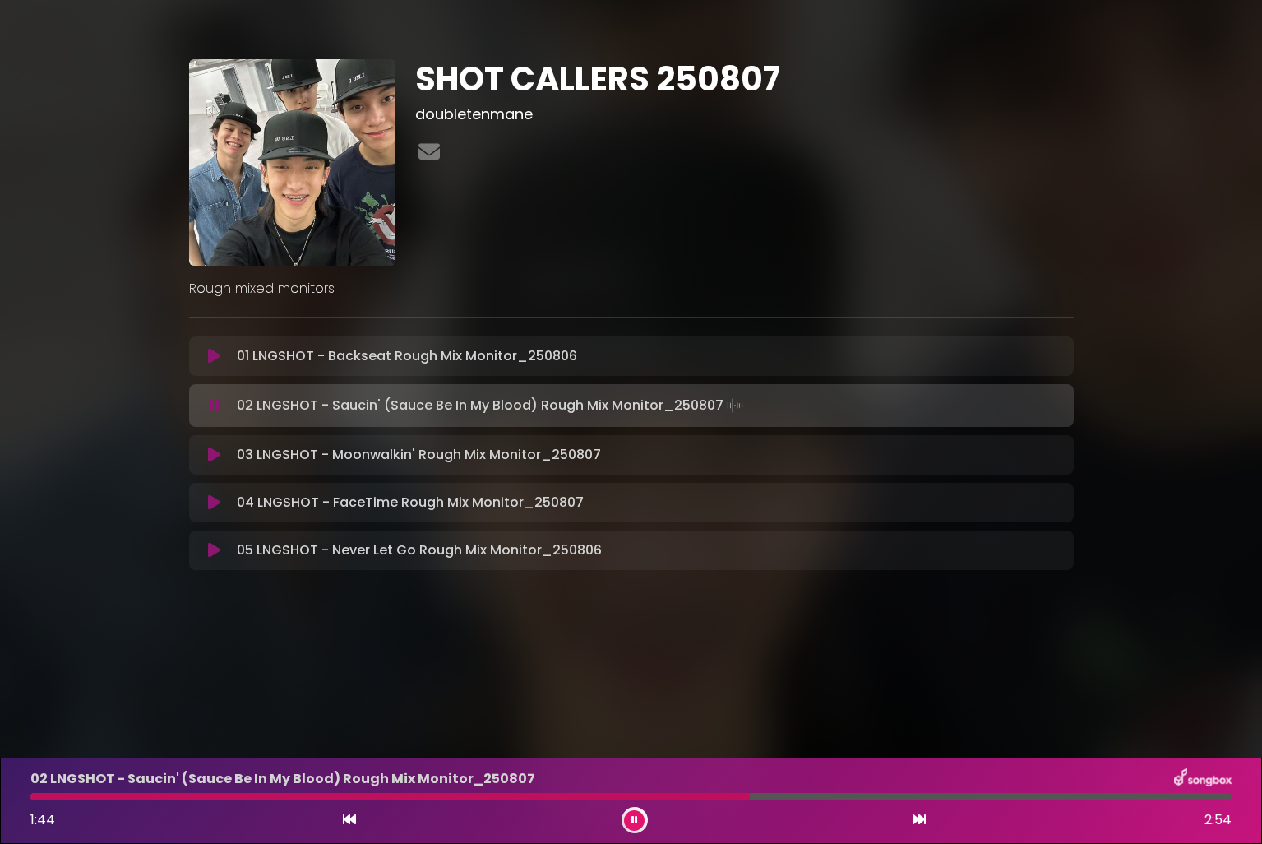
click at [220, 405] on button at bounding box center [215, 405] width 32 height 16
